Goal: Task Accomplishment & Management: Use online tool/utility

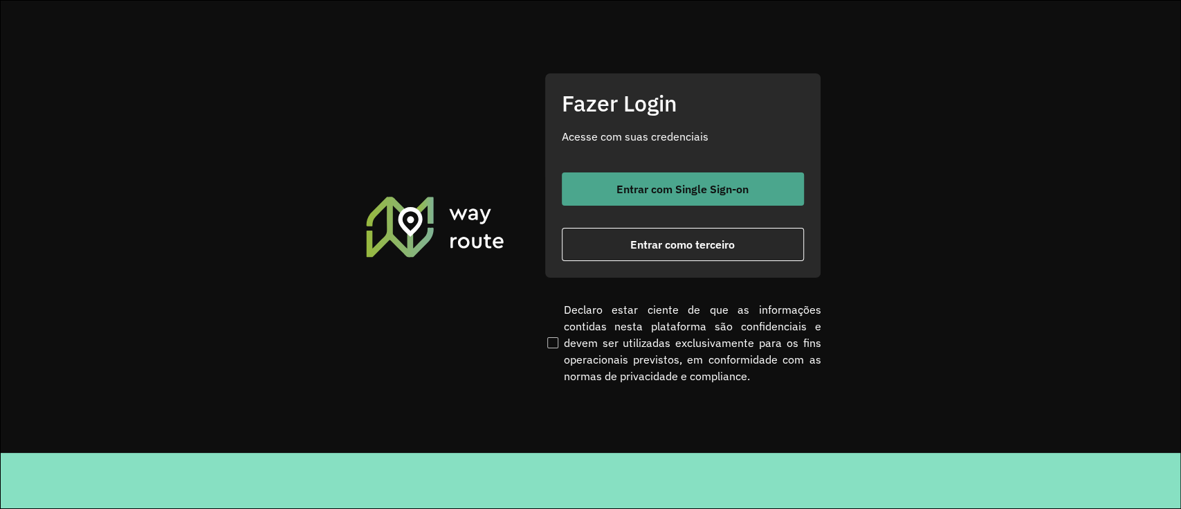
click at [662, 205] on button "Entrar com Single Sign-on" at bounding box center [683, 188] width 242 height 33
click at [662, 188] on span "Entrar com Single Sign-on" at bounding box center [683, 188] width 132 height 11
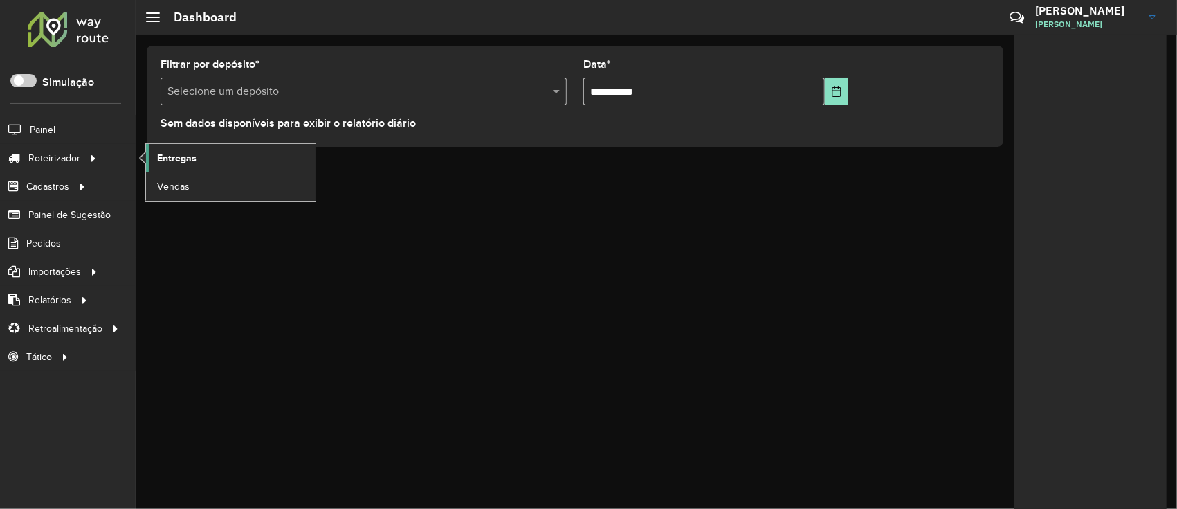
click at [190, 151] on span "Entregas" at bounding box center [176, 158] width 39 height 15
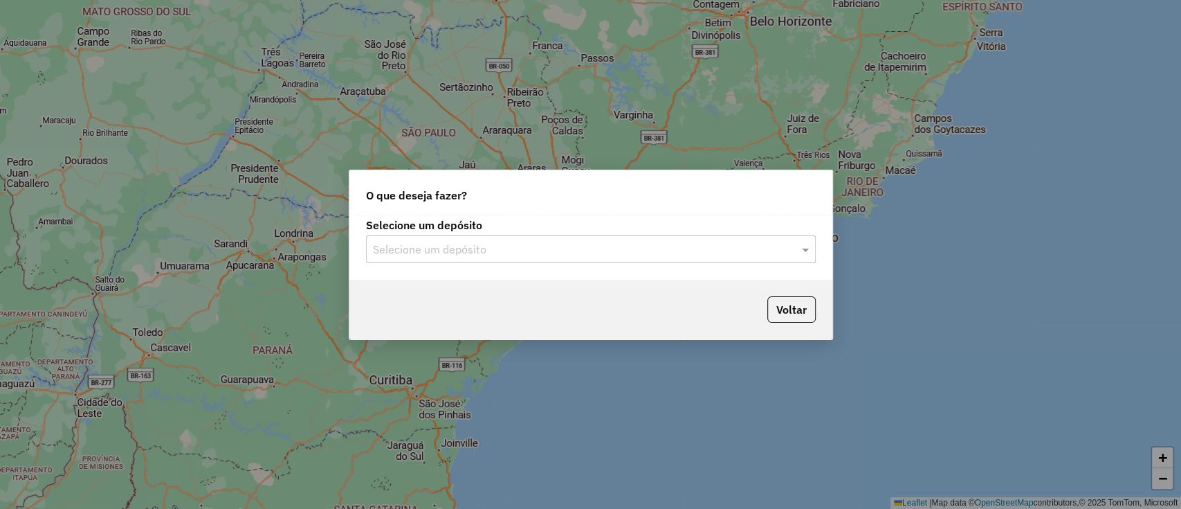
click at [520, 263] on div "Selecione um depósito Selecione um depósito" at bounding box center [590, 247] width 483 height 65
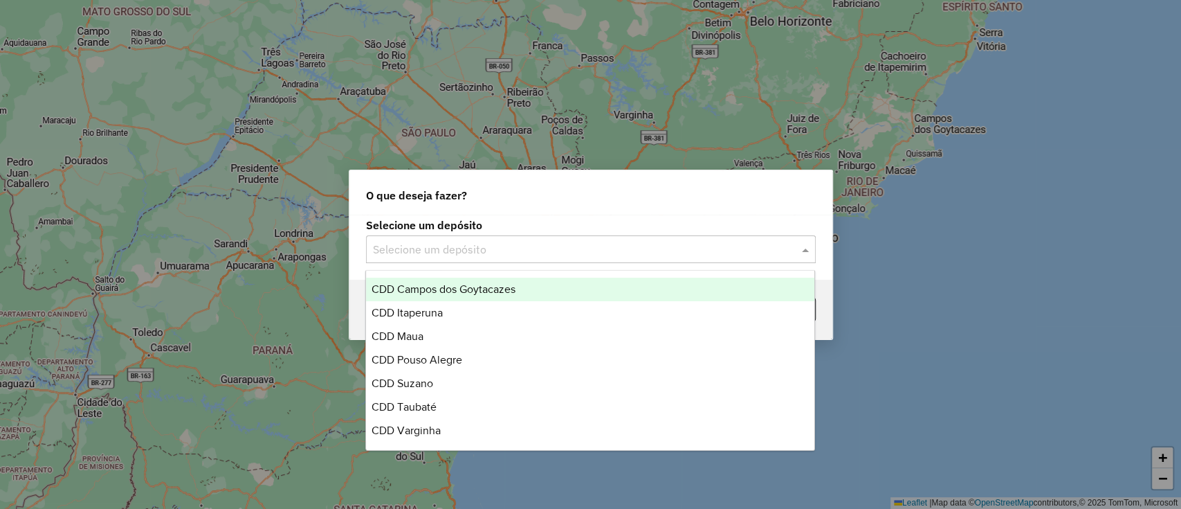
click at [518, 251] on input "text" at bounding box center [577, 250] width 408 height 17
click at [489, 290] on span "CDD Campos dos Goytacazes" at bounding box center [444, 289] width 144 height 12
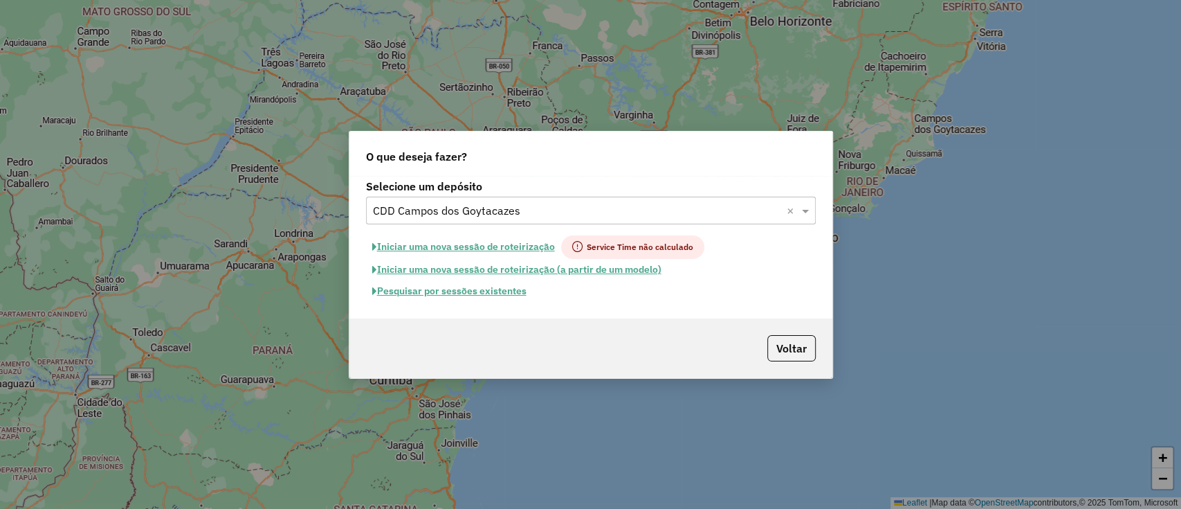
click at [500, 296] on button "Pesquisar por sessões existentes" at bounding box center [449, 290] width 167 height 21
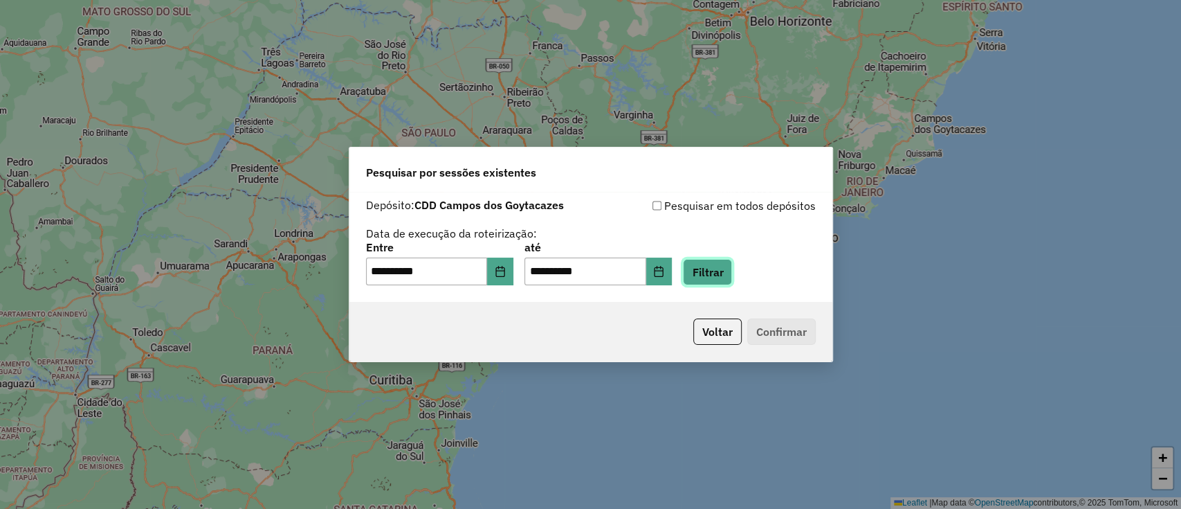
click at [726, 266] on button "Filtrar" at bounding box center [707, 272] width 49 height 26
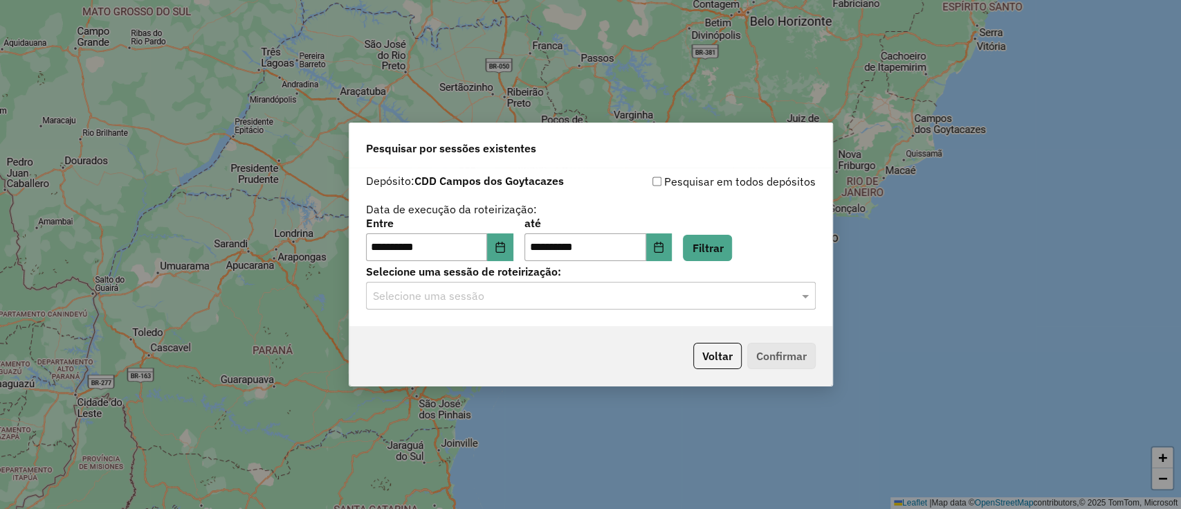
click at [684, 309] on div "Selecione uma sessão" at bounding box center [591, 296] width 450 height 28
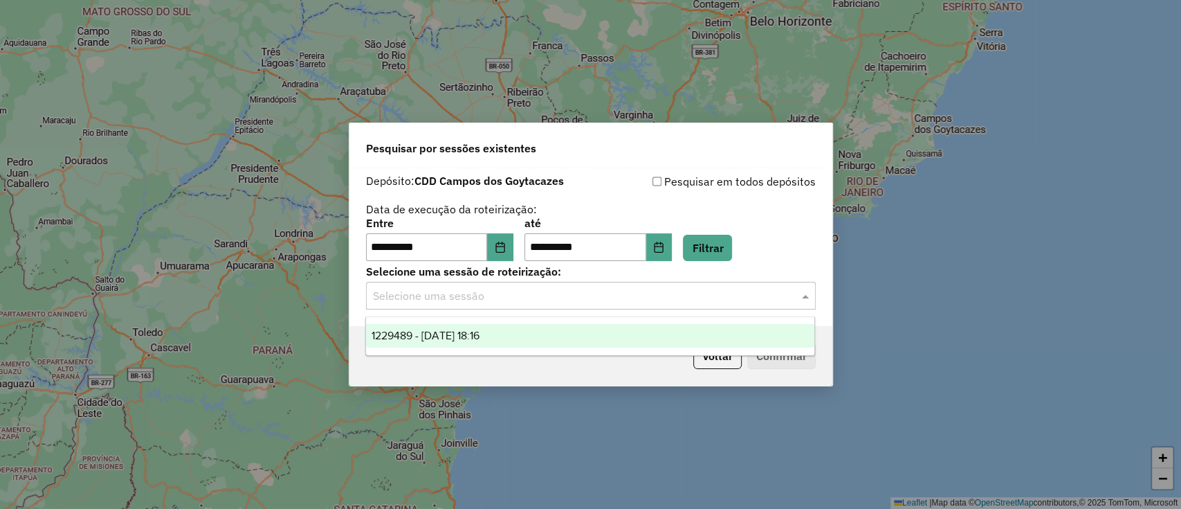
click at [687, 293] on input "text" at bounding box center [577, 296] width 408 height 17
click at [638, 345] on div "1229489 - 14/08/2025 18:16" at bounding box center [590, 336] width 448 height 24
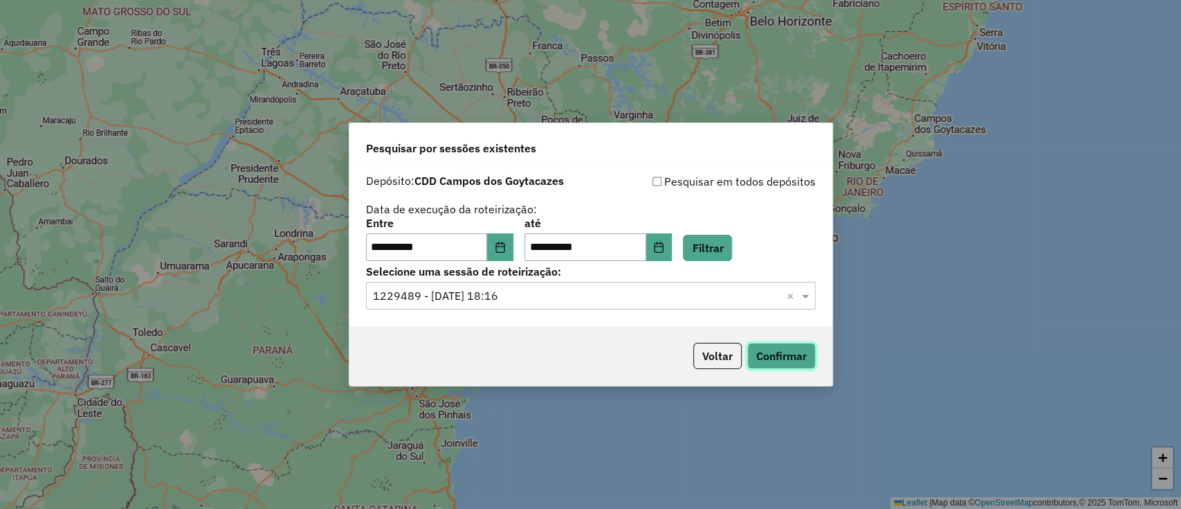
click at [767, 359] on button "Confirmar" at bounding box center [781, 356] width 69 height 26
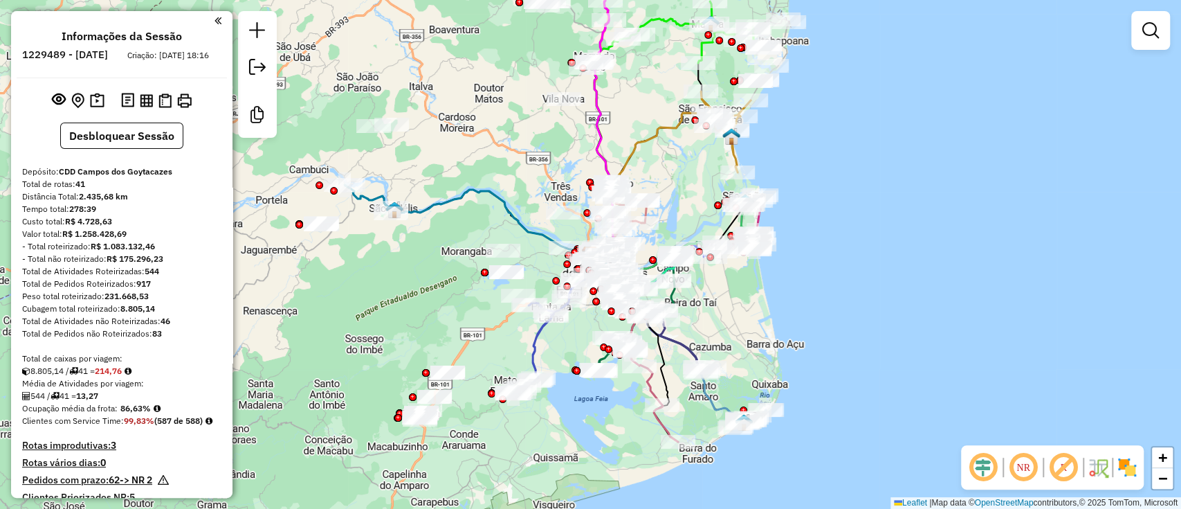
click at [984, 465] on em at bounding box center [983, 467] width 33 height 33
click at [1069, 484] on div "NR R" at bounding box center [1052, 467] width 183 height 44
drag, startPoint x: 1069, startPoint y: 470, endPoint x: 1127, endPoint y: 474, distance: 59.0
click at [1069, 469] on em at bounding box center [1063, 467] width 33 height 33
click at [1130, 474] on img at bounding box center [1127, 467] width 22 height 22
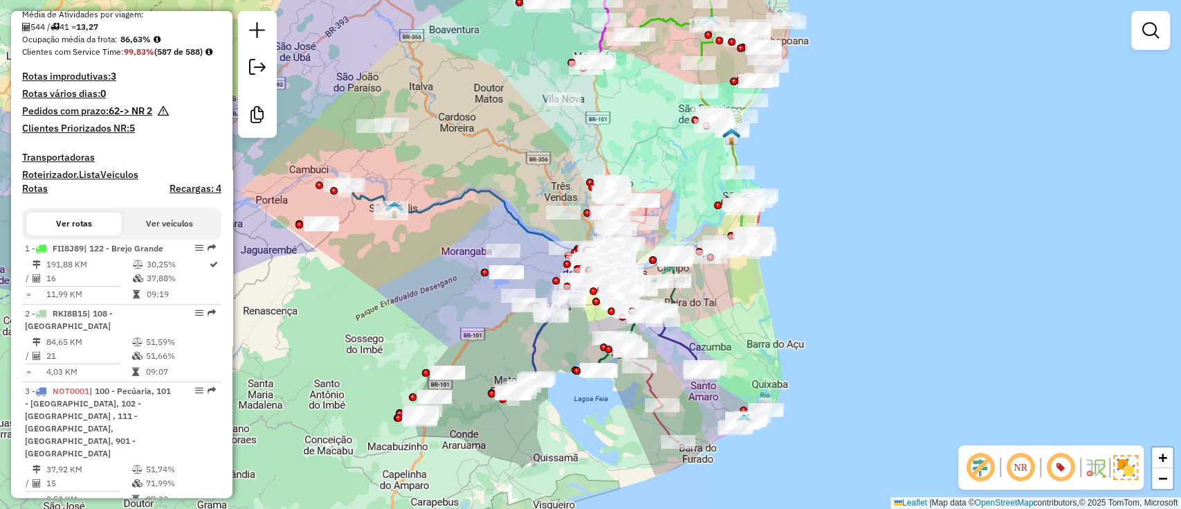
scroll to position [2505, 0]
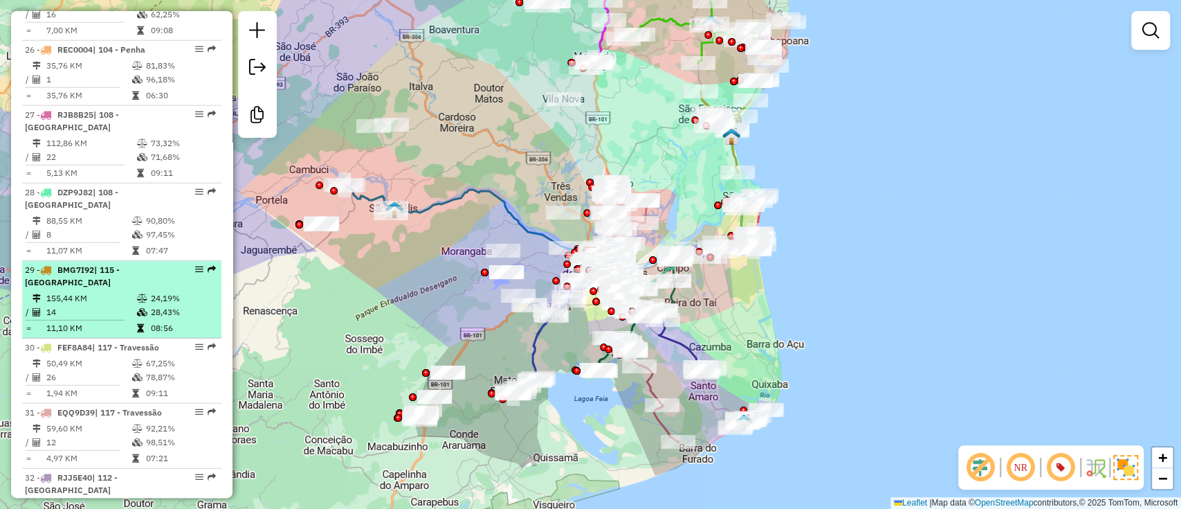
click at [113, 305] on td "14" at bounding box center [91, 312] width 91 height 14
select select "**********"
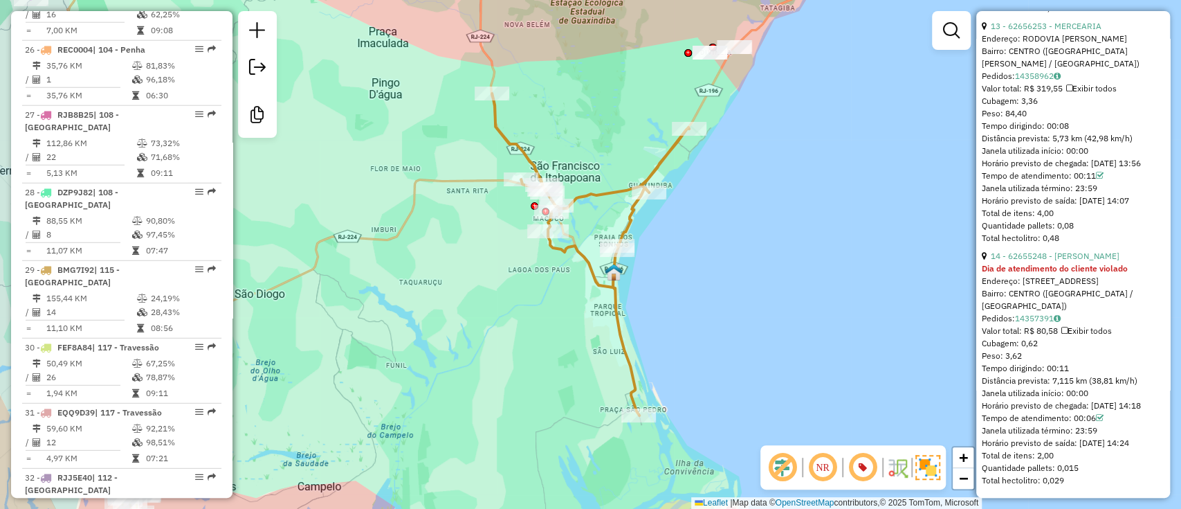
scroll to position [3100, 0]
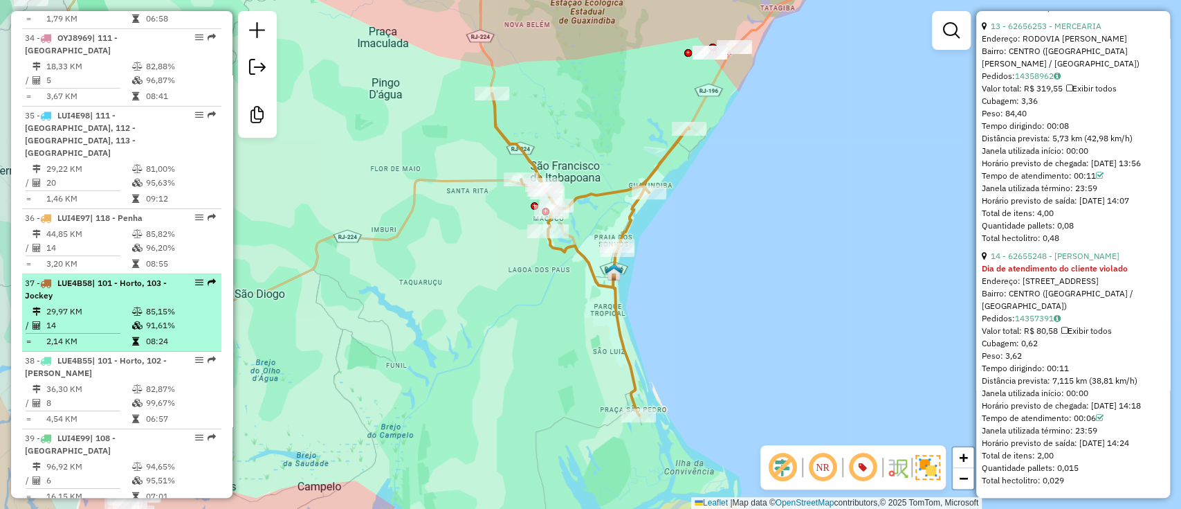
click at [149, 318] on td "91,61%" at bounding box center [180, 325] width 70 height 14
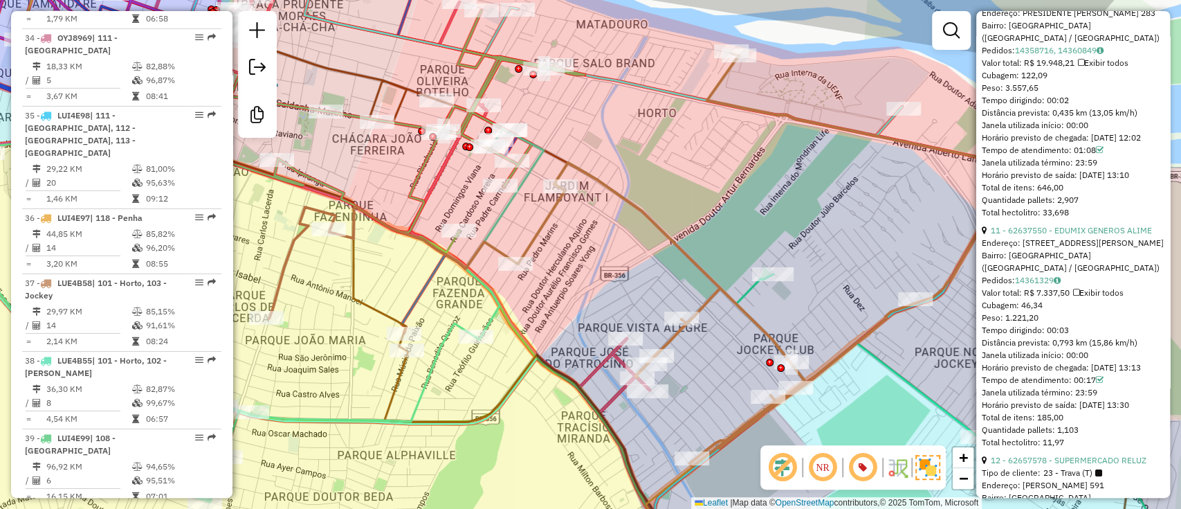
scroll to position [2644, 0]
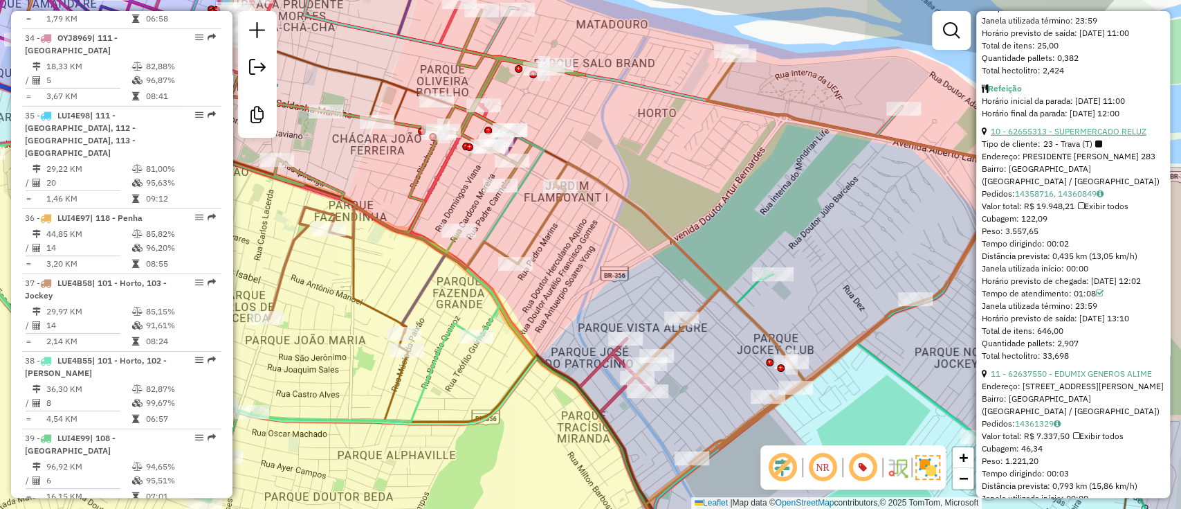
click at [1096, 136] on link "10 - 62655313 - SUPERMERCADO RELUZ" at bounding box center [1069, 131] width 156 height 10
